Goal: Navigation & Orientation: Understand site structure

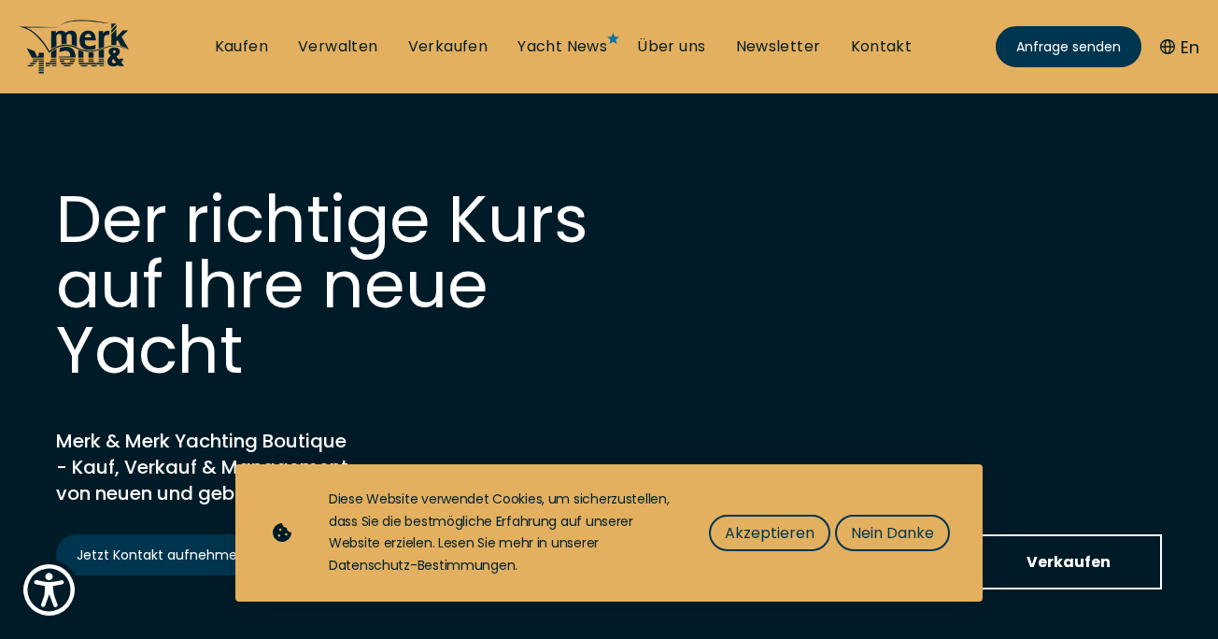
click at [50, 33] on icon at bounding box center [75, 47] width 112 height 56
click at [72, 34] on icon at bounding box center [90, 47] width 78 height 37
click at [869, 536] on span "Nein Danke" at bounding box center [892, 532] width 83 height 23
